Goal: Information Seeking & Learning: Learn about a topic

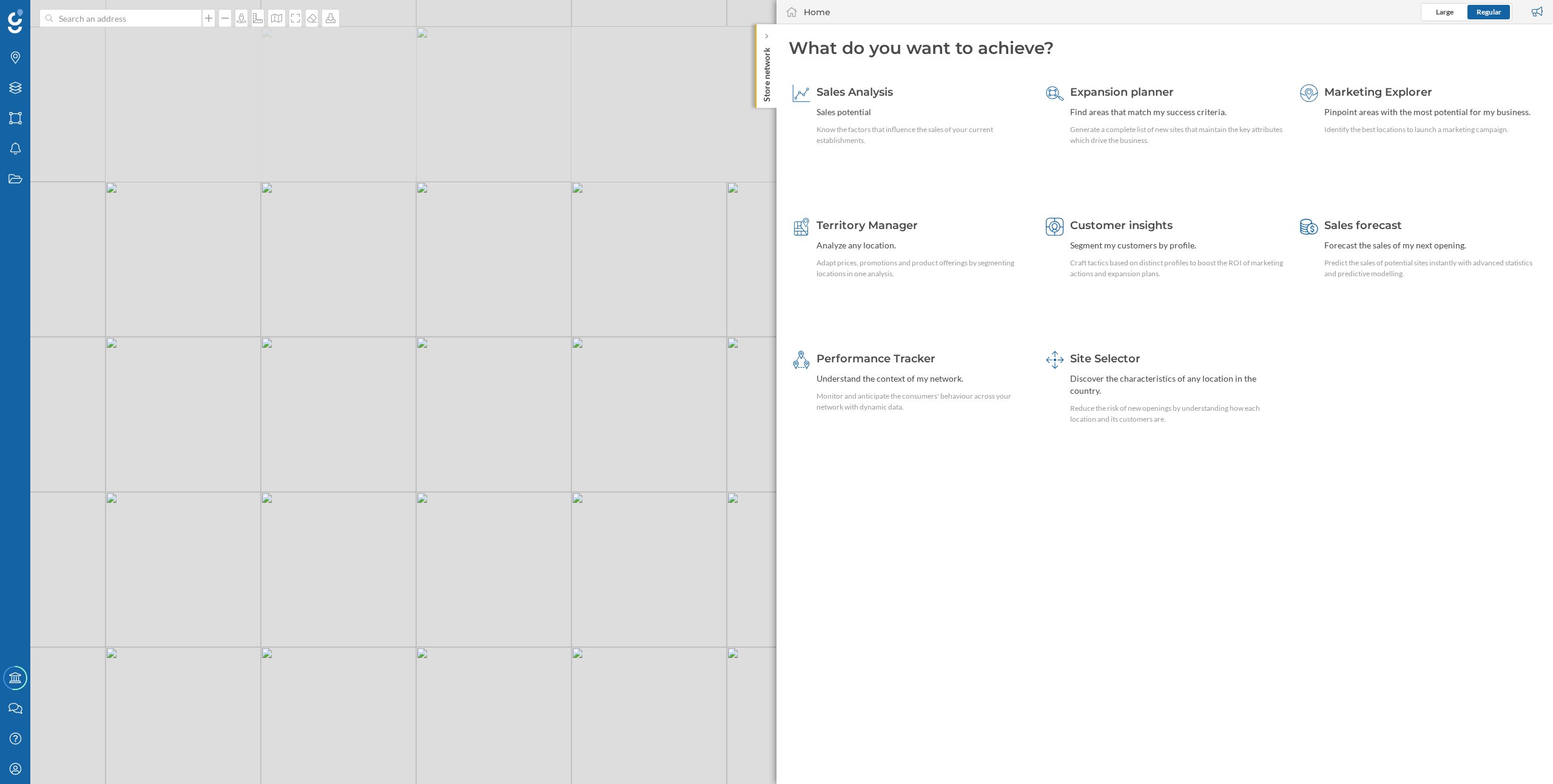
drag, startPoint x: 727, startPoint y: 16, endPoint x: 717, endPoint y: 283, distance: 267.2
click at [717, 283] on div "© Mapbox © OpenStreetMap Improve this map" at bounding box center [776, 392] width 1553 height 784
drag, startPoint x: 743, startPoint y: 430, endPoint x: 646, endPoint y: 366, distance: 116.2
click at [646, 366] on div "© Mapbox © OpenStreetMap Improve this map" at bounding box center [776, 392] width 1553 height 784
drag, startPoint x: 671, startPoint y: 580, endPoint x: 572, endPoint y: 529, distance: 111.4
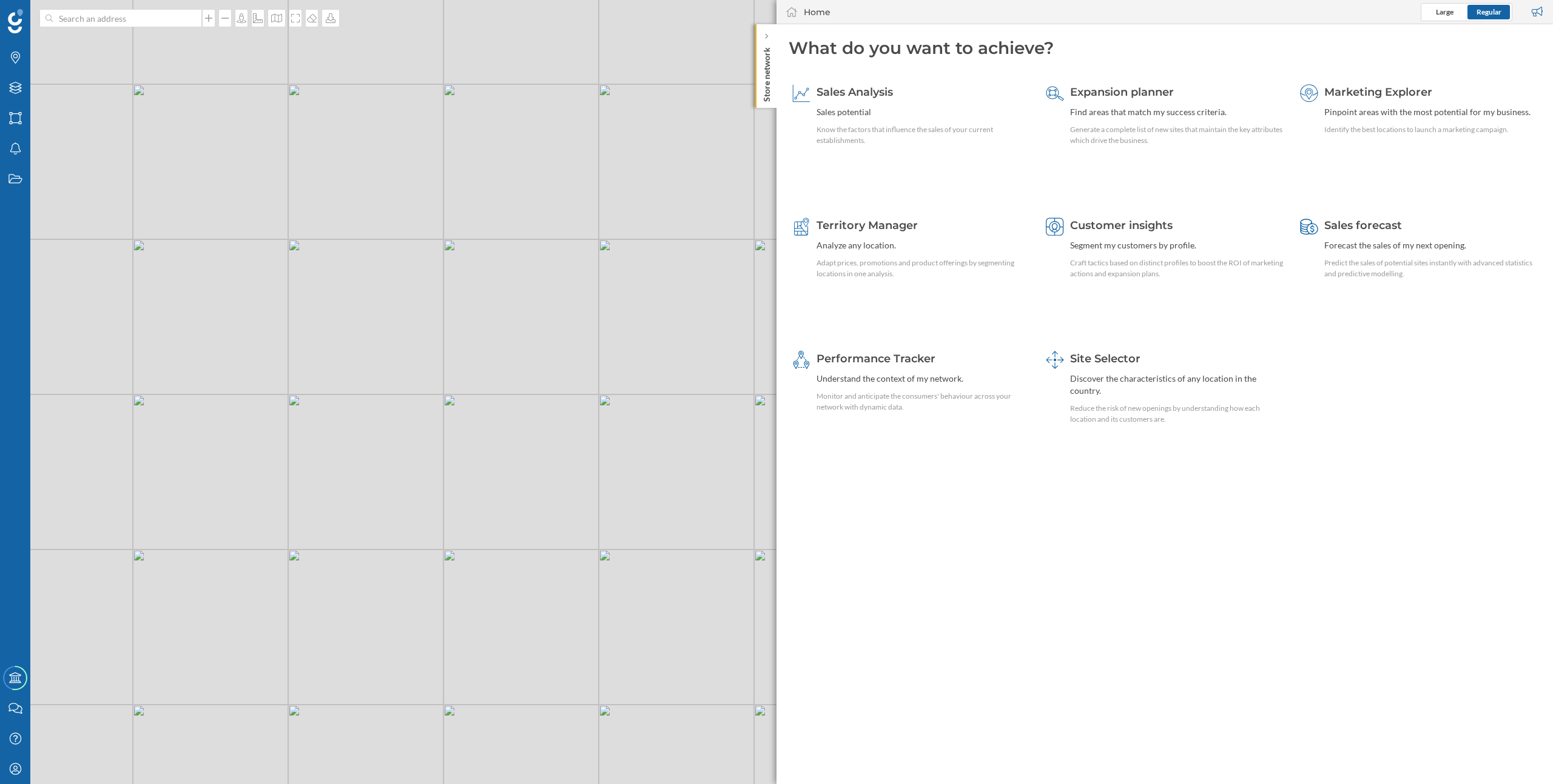
click at [572, 529] on div "© Mapbox © OpenStreetMap Improve this map" at bounding box center [776, 392] width 1553 height 784
drag, startPoint x: 528, startPoint y: 546, endPoint x: 566, endPoint y: 481, distance: 75.3
click at [566, 481] on div "© Mapbox © OpenStreetMap Improve this map" at bounding box center [776, 392] width 1553 height 784
drag, startPoint x: 471, startPoint y: 475, endPoint x: 573, endPoint y: 471, distance: 102.1
click at [573, 471] on div "© Mapbox © OpenStreetMap Improve this map" at bounding box center [776, 392] width 1553 height 784
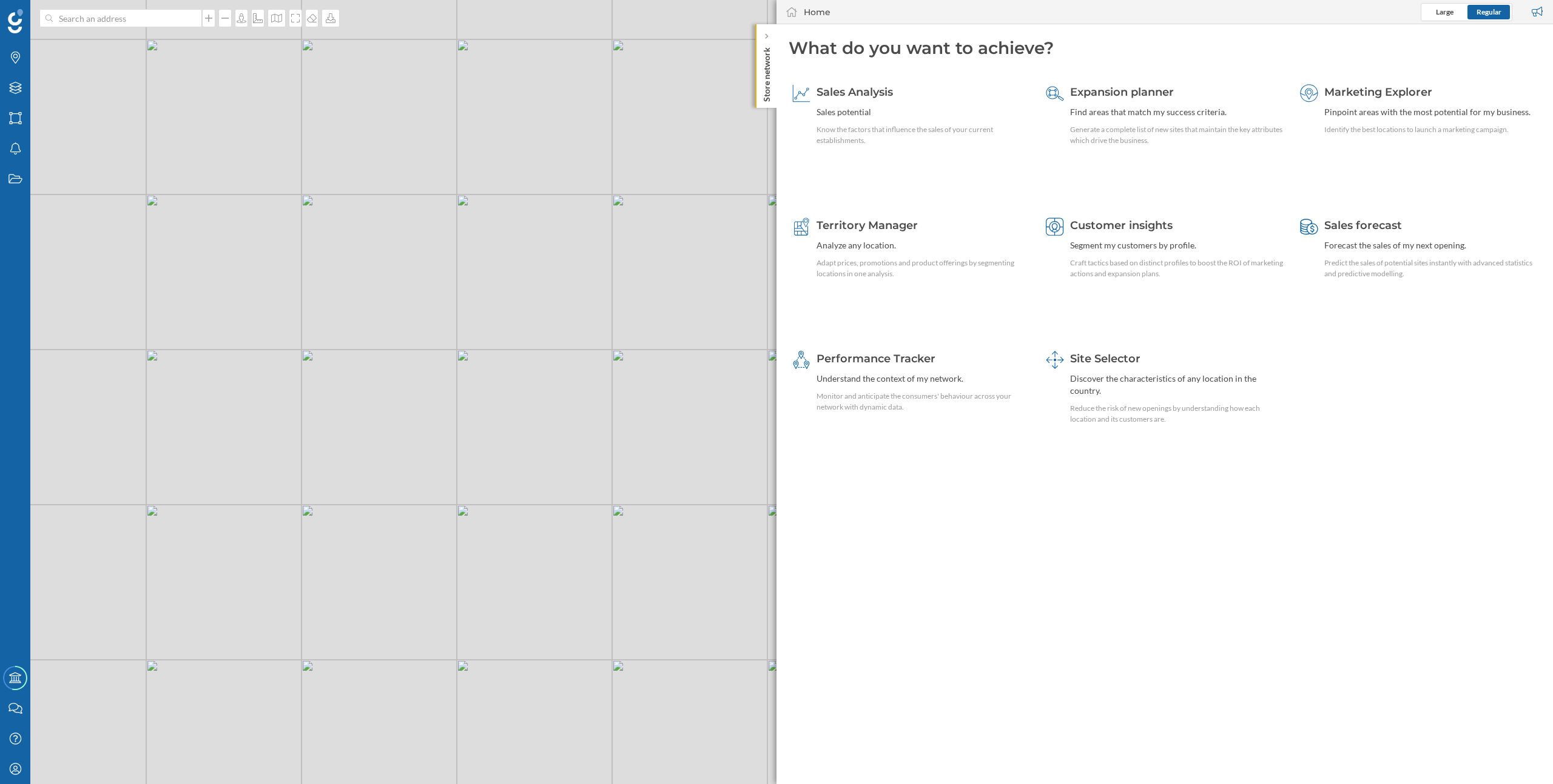
drag, startPoint x: 485, startPoint y: 355, endPoint x: 483, endPoint y: 388, distance: 33.1
click at [483, 388] on div "© Mapbox © OpenStreetMap Improve this map" at bounding box center [776, 392] width 1553 height 784
drag, startPoint x: 515, startPoint y: 441, endPoint x: 457, endPoint y: 473, distance: 66.2
click at [457, 473] on div "© Mapbox © OpenStreetMap Improve this map" at bounding box center [776, 392] width 1553 height 784
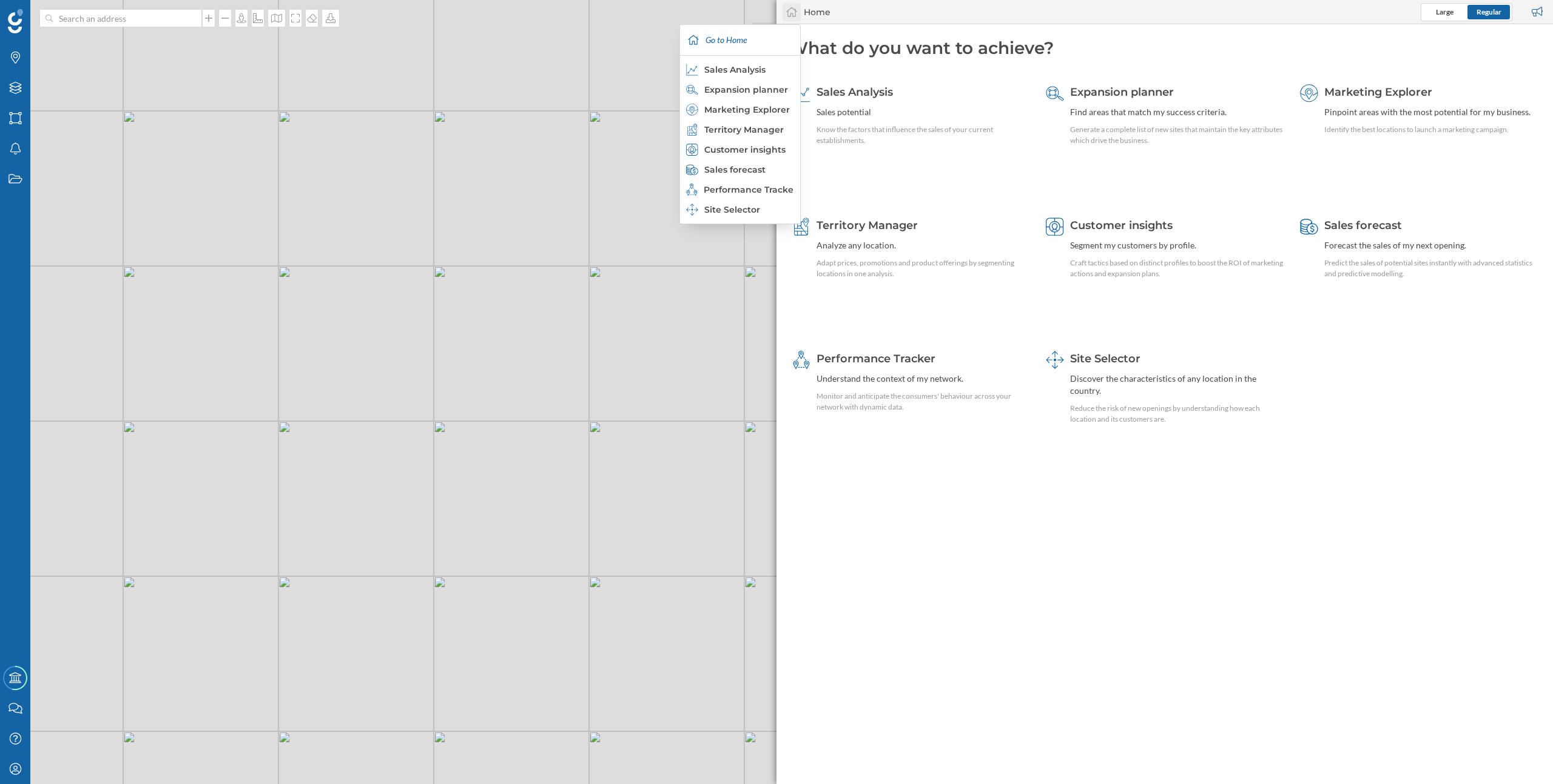
click at [787, 15] on icon at bounding box center [792, 12] width 11 height 10
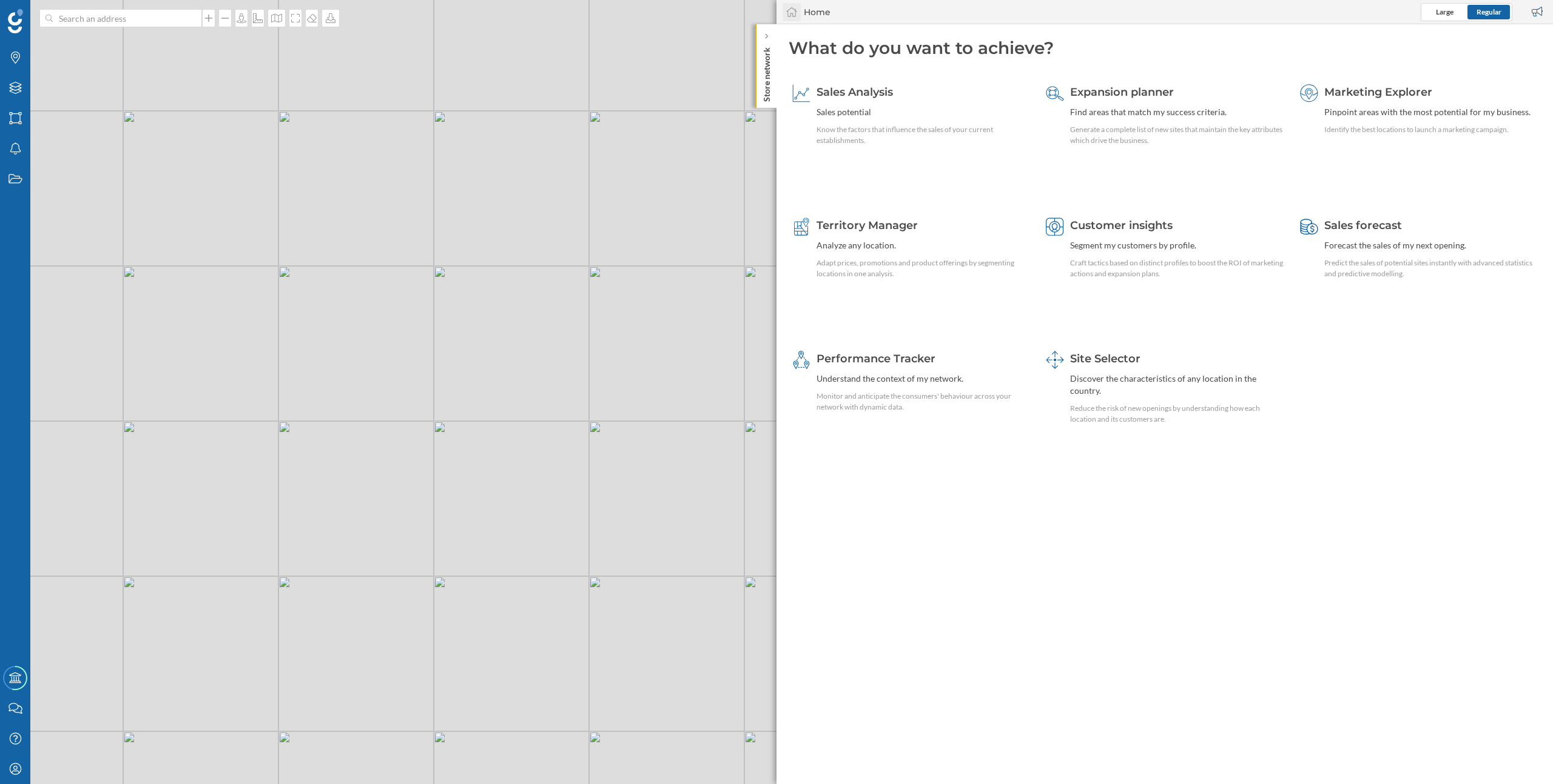
click at [789, 15] on icon at bounding box center [791, 12] width 12 height 11
drag, startPoint x: 479, startPoint y: 479, endPoint x: 475, endPoint y: 491, distance: 12.6
click at [475, 491] on div "© Mapbox © OpenStreetMap Improve this map" at bounding box center [776, 392] width 1553 height 784
drag, startPoint x: 451, startPoint y: 502, endPoint x: 490, endPoint y: 469, distance: 51.1
click at [490, 469] on div "© Mapbox © OpenStreetMap Improve this map" at bounding box center [776, 392] width 1553 height 784
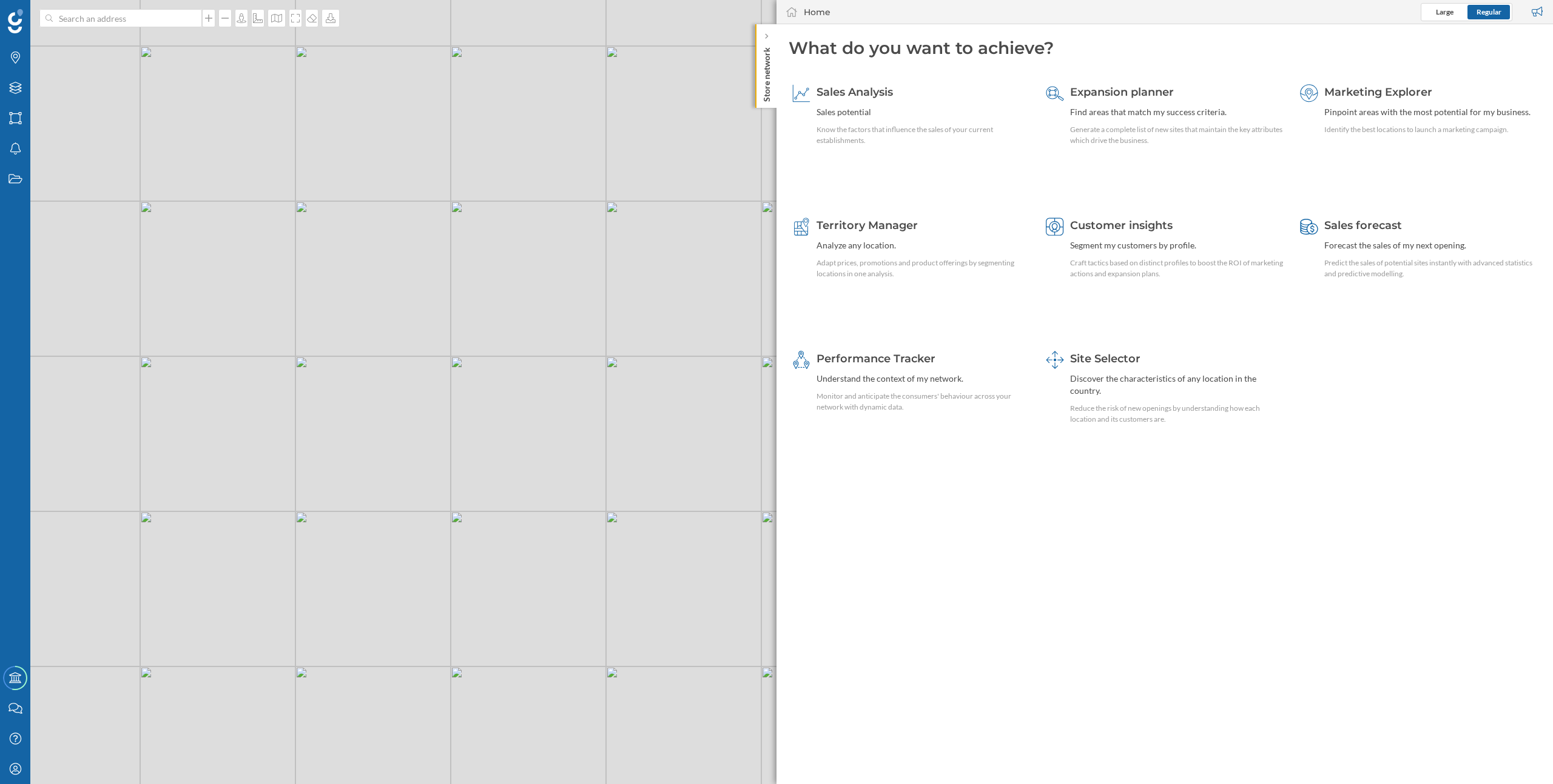
click at [979, 512] on geo-home-tab "What do you want to achieve? Sales Analysis Sales potential Know the factors th…" at bounding box center [1165, 404] width 776 height 760
drag, startPoint x: 499, startPoint y: 489, endPoint x: 414, endPoint y: 510, distance: 87.6
click at [414, 510] on div "© Mapbox © OpenStreetMap Improve this map" at bounding box center [776, 392] width 1553 height 784
drag, startPoint x: 414, startPoint y: 510, endPoint x: 387, endPoint y: 516, distance: 27.7
click at [387, 516] on div "© Mapbox © OpenStreetMap Improve this map" at bounding box center [776, 392] width 1553 height 784
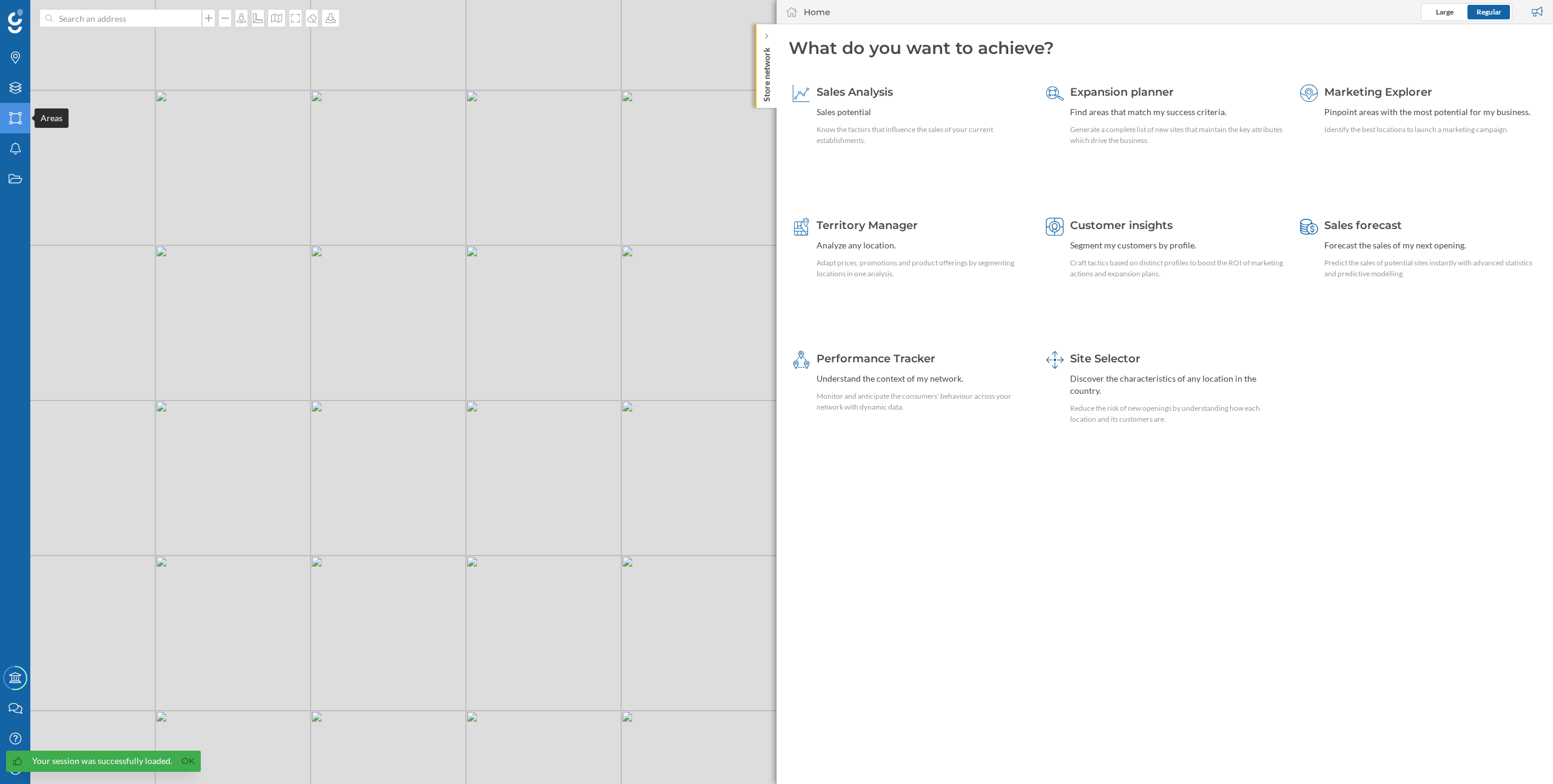
click at [9, 112] on icon "Areas" at bounding box center [15, 117] width 15 height 12
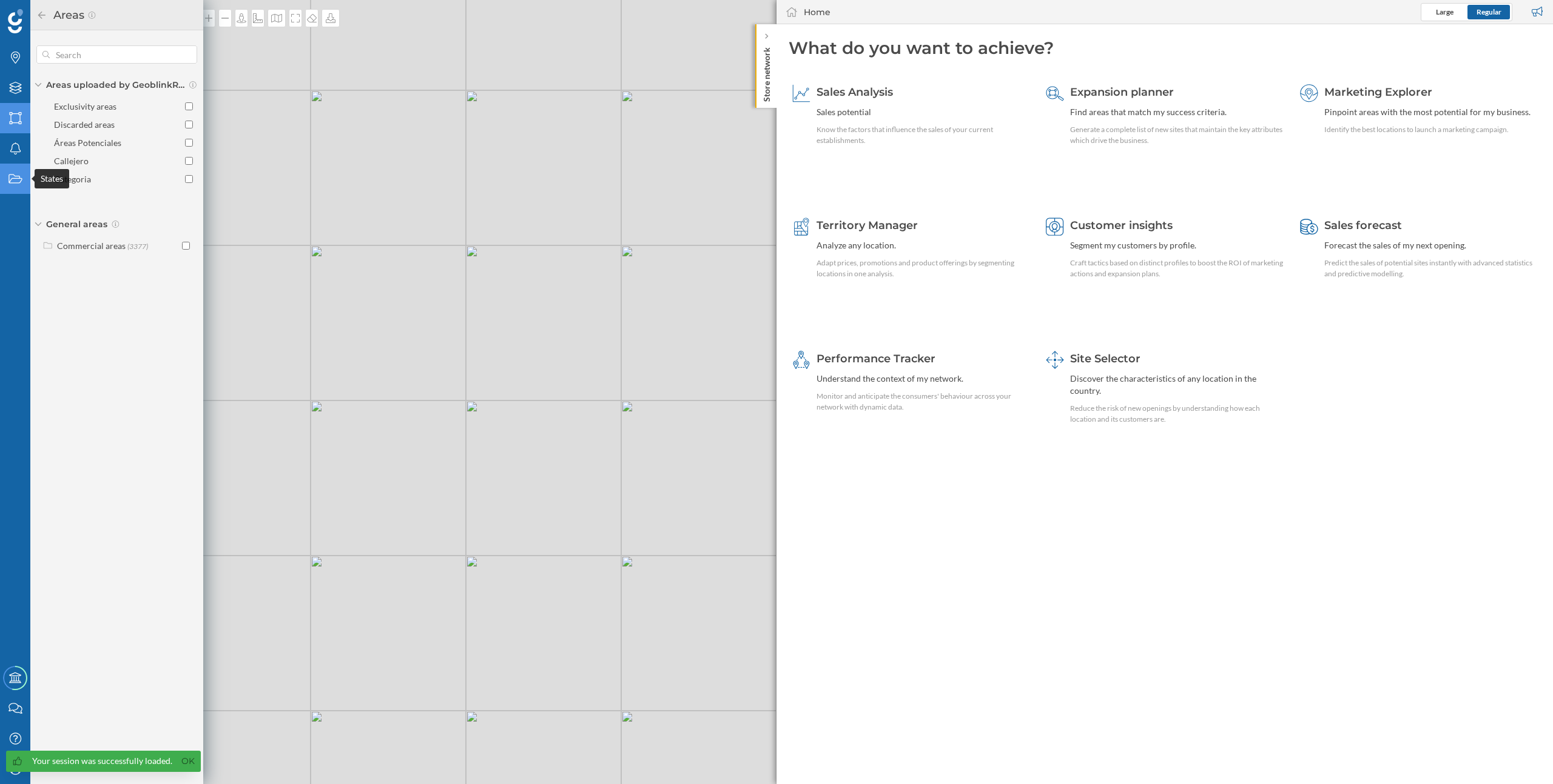
click at [18, 176] on icon "States" at bounding box center [15, 178] width 15 height 12
click at [16, 153] on icon at bounding box center [15, 148] width 11 height 12
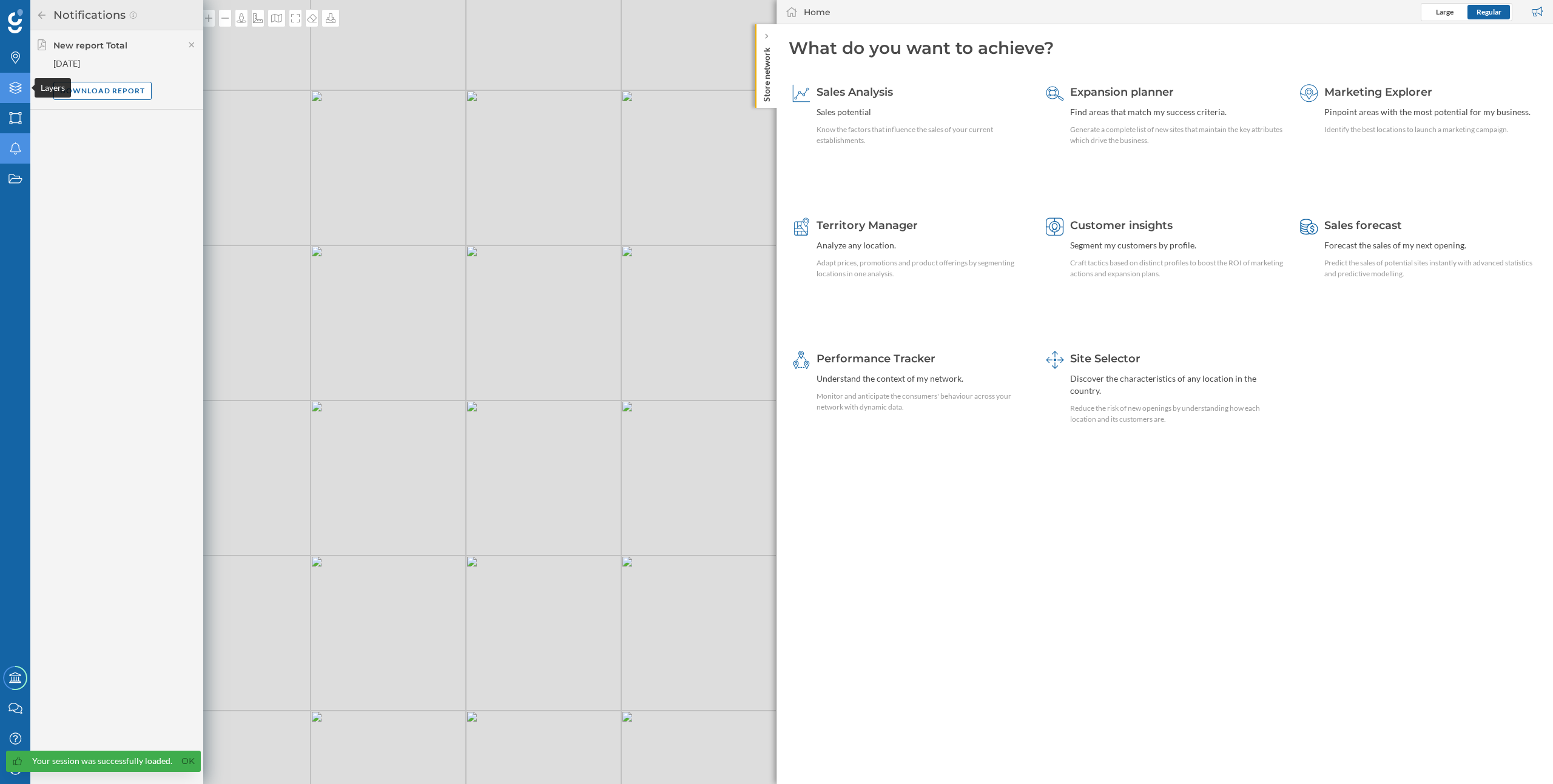
click at [16, 95] on div "Layers" at bounding box center [15, 88] width 30 height 30
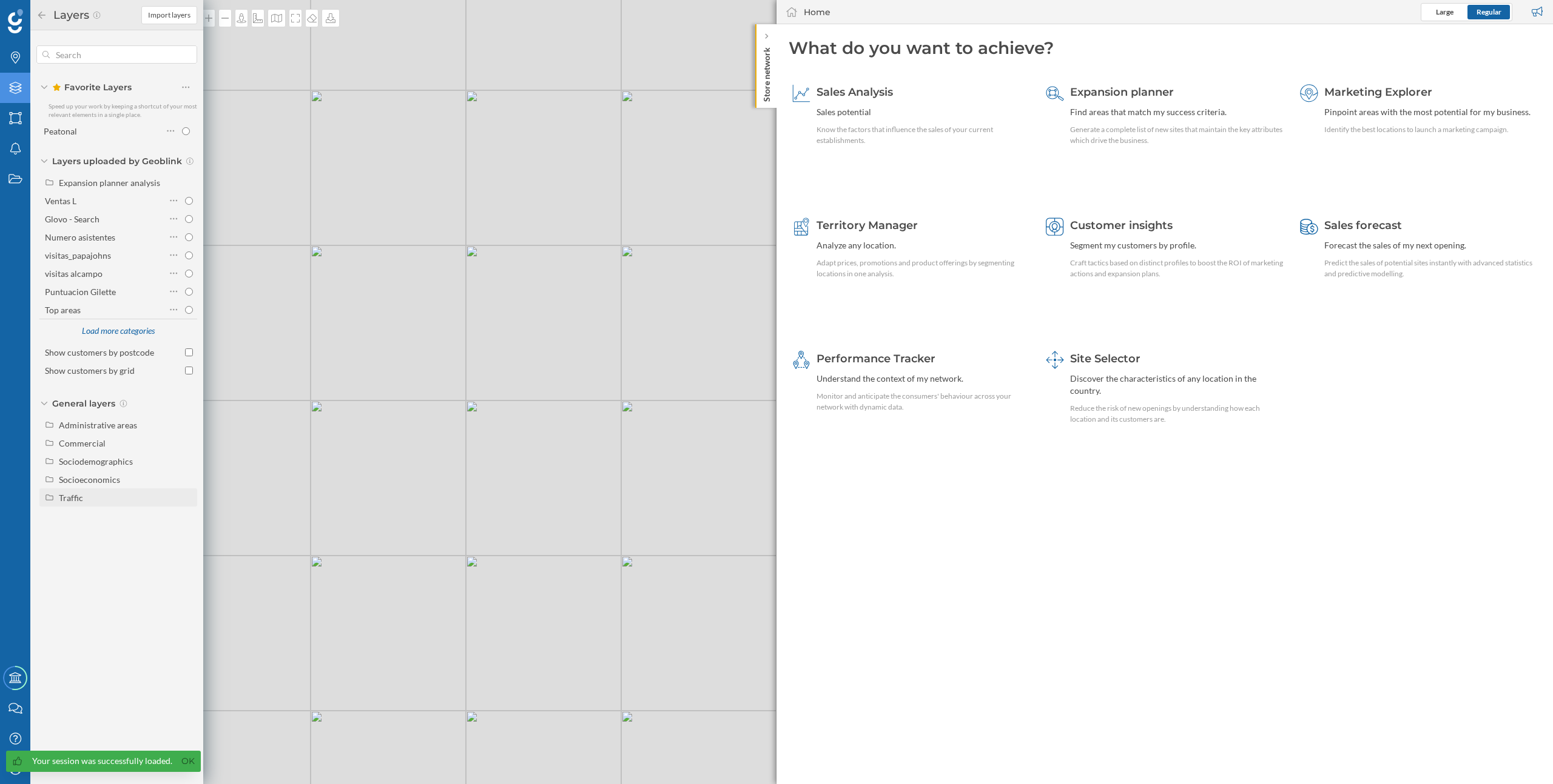
click at [73, 495] on div "Traffic" at bounding box center [71, 497] width 24 height 10
click at [94, 517] on div "Driving traffic" at bounding box center [89, 516] width 54 height 10
click at [185, 517] on input "Driving traffic" at bounding box center [189, 517] width 8 height 8
radio input "true"
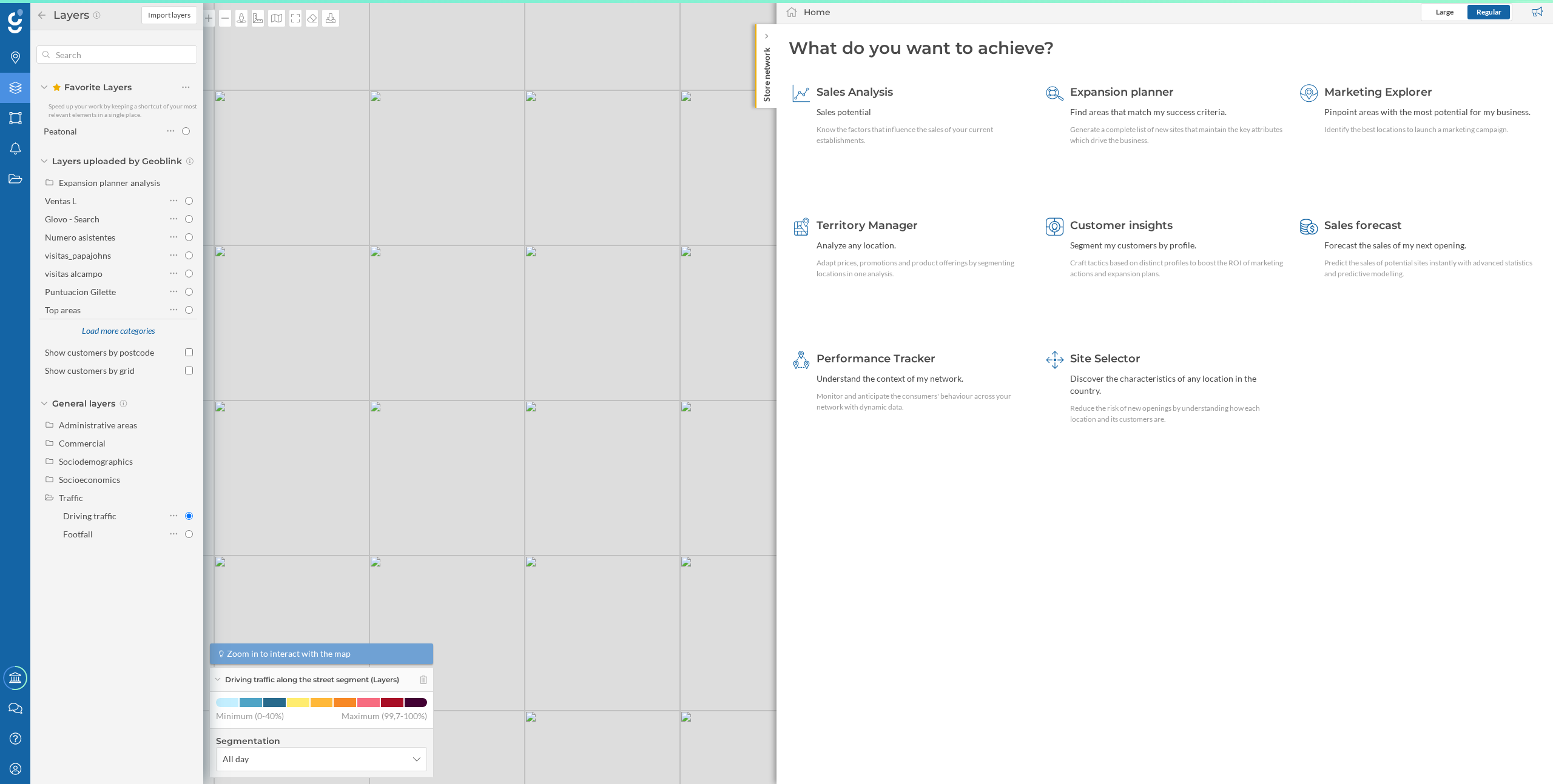
drag, startPoint x: 372, startPoint y: 480, endPoint x: 483, endPoint y: 484, distance: 111.1
click at [483, 484] on div "© Mapbox © OpenStreetMap Improve this map" at bounding box center [776, 392] width 1553 height 784
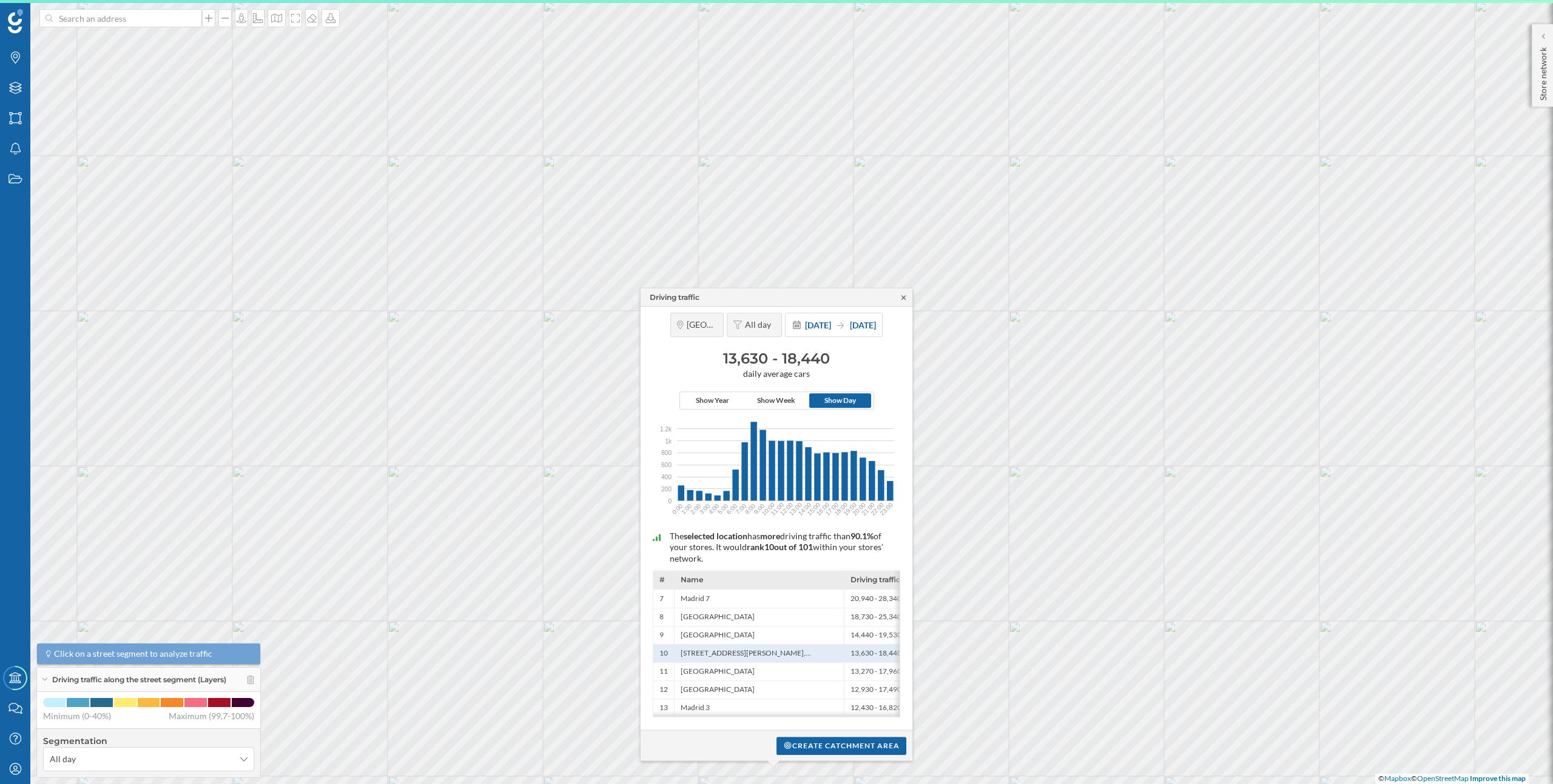
click at [903, 295] on icon at bounding box center [903, 297] width 4 height 4
